Goal: Information Seeking & Learning: Learn about a topic

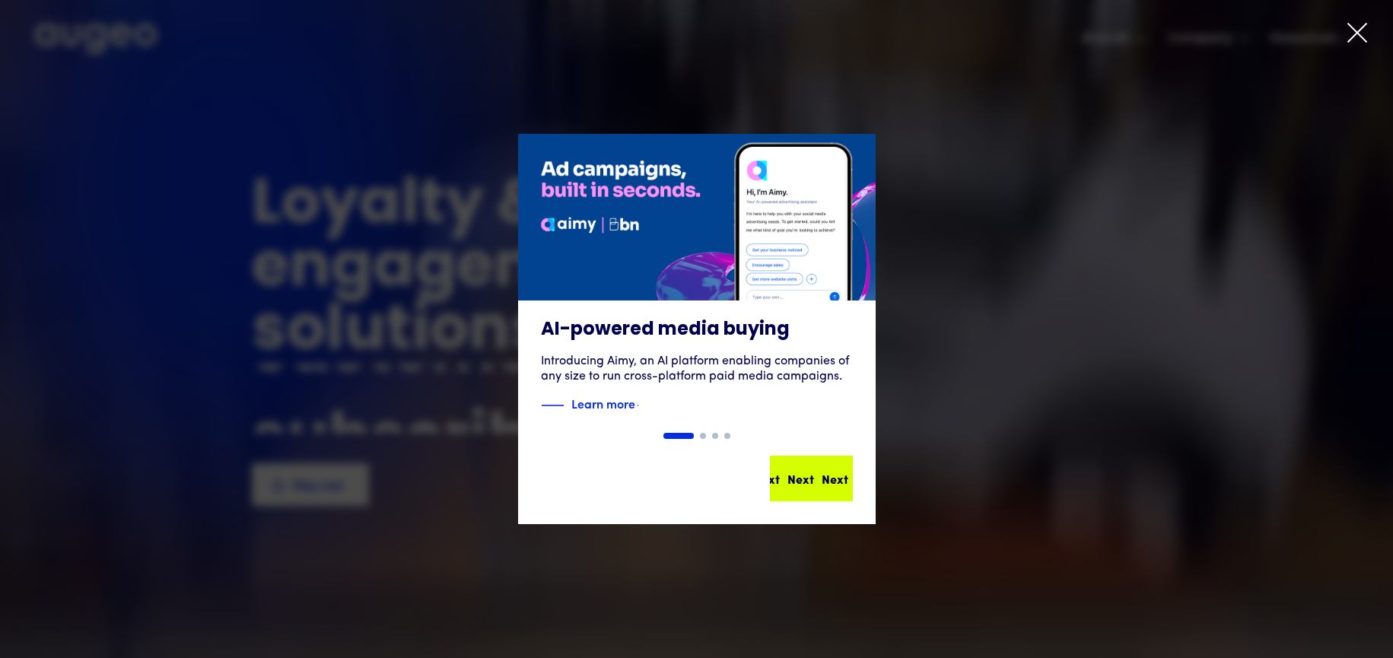
click at [822, 472] on div "Next" at bounding box center [835, 478] width 27 height 18
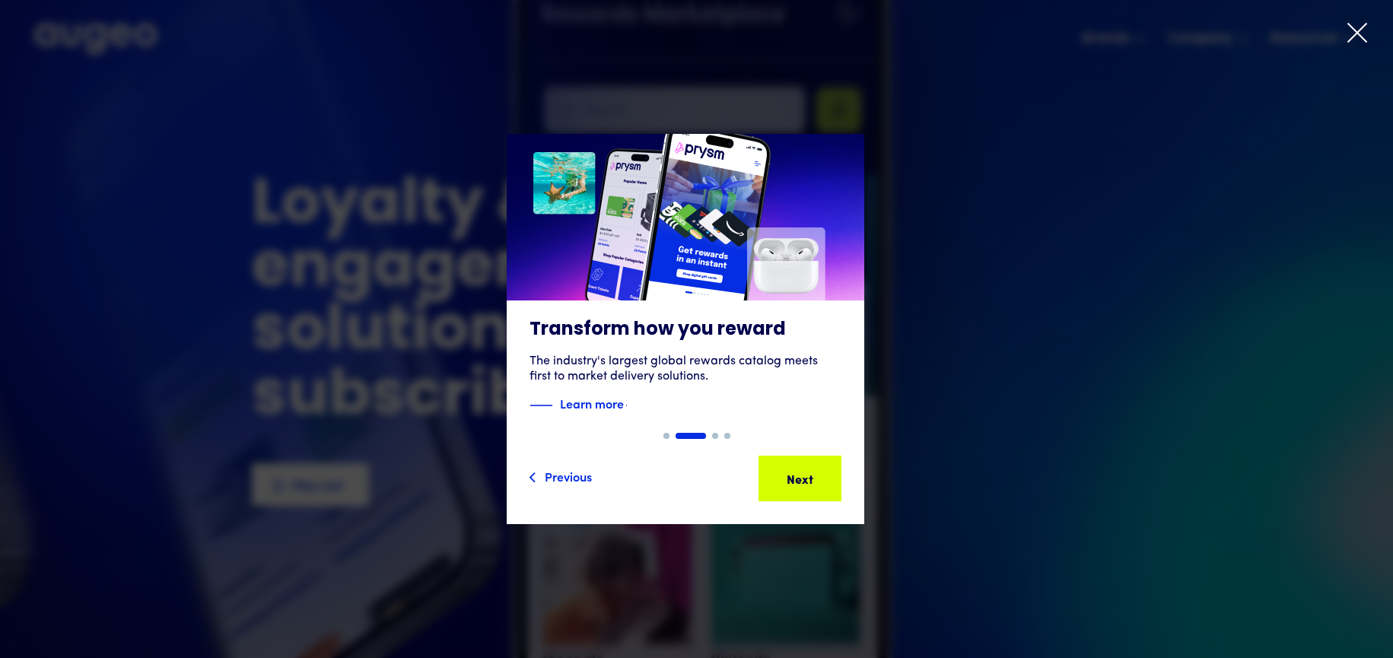
click at [1363, 27] on icon at bounding box center [1357, 32] width 23 height 23
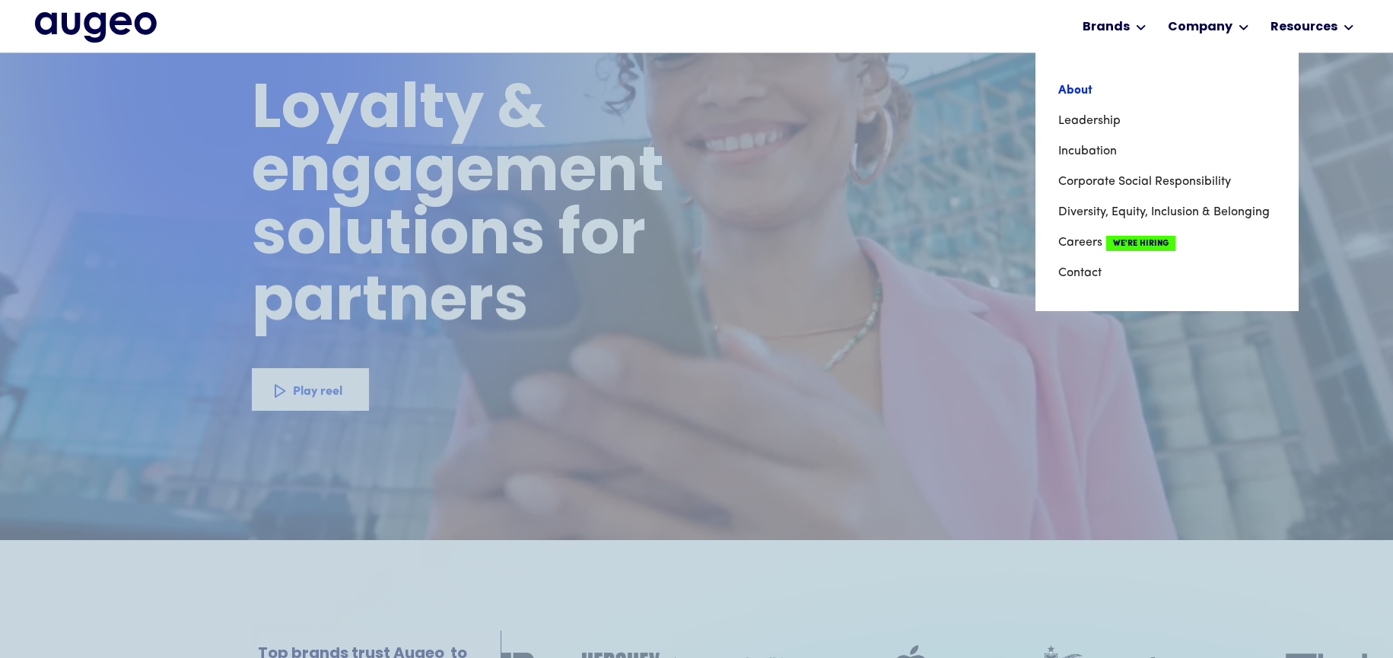
click at [1082, 88] on link "About" at bounding box center [1167, 90] width 218 height 30
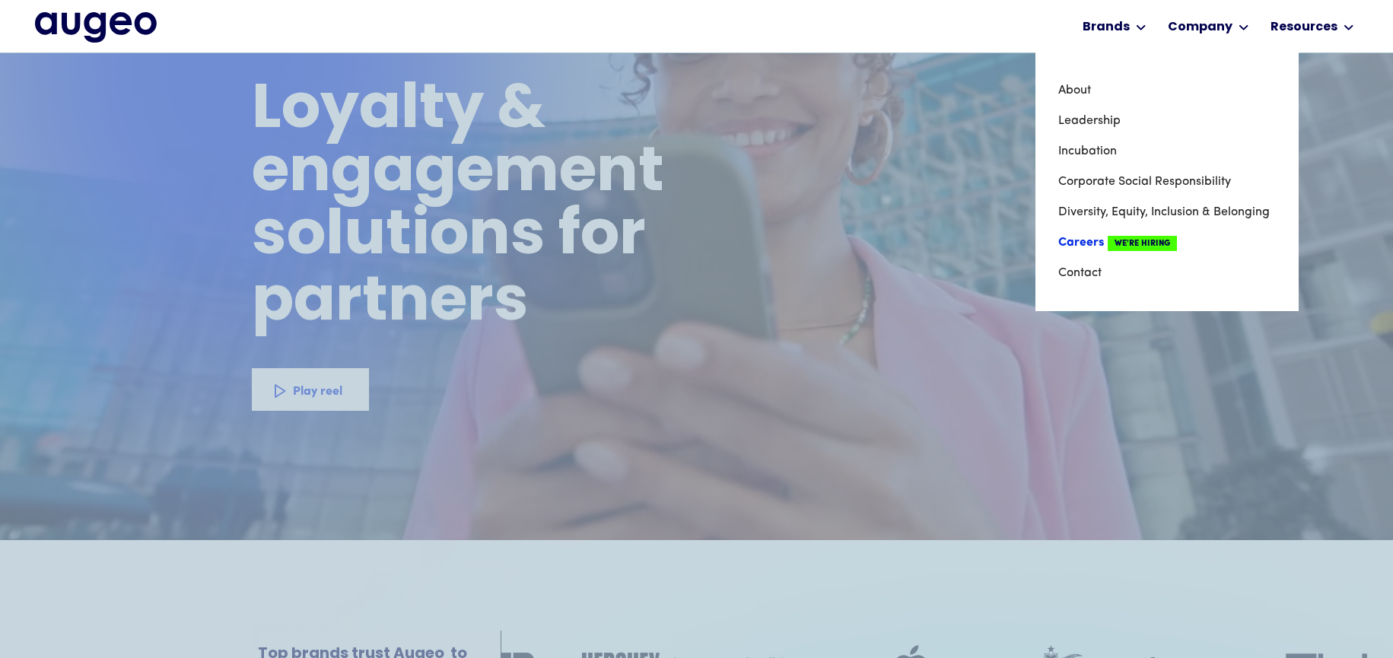
scroll to position [73, 0]
